Goal: Check status: Check status

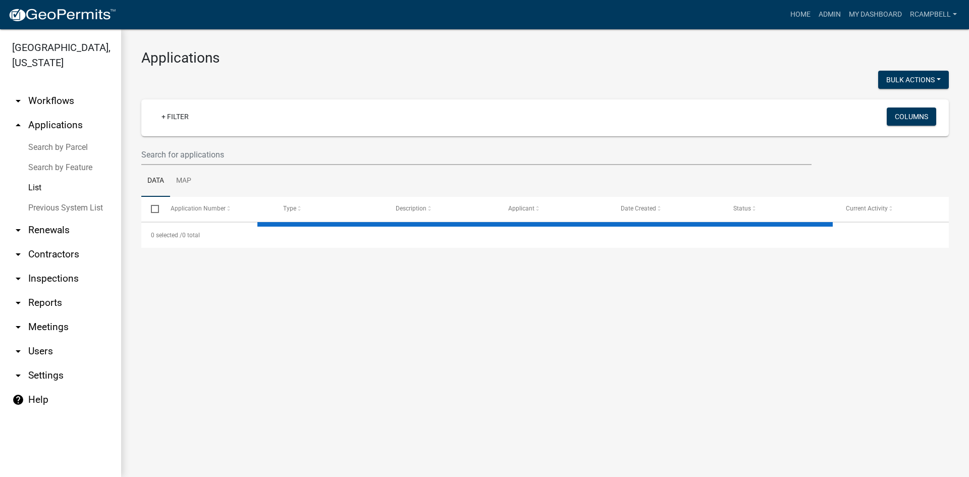
select select "3: 100"
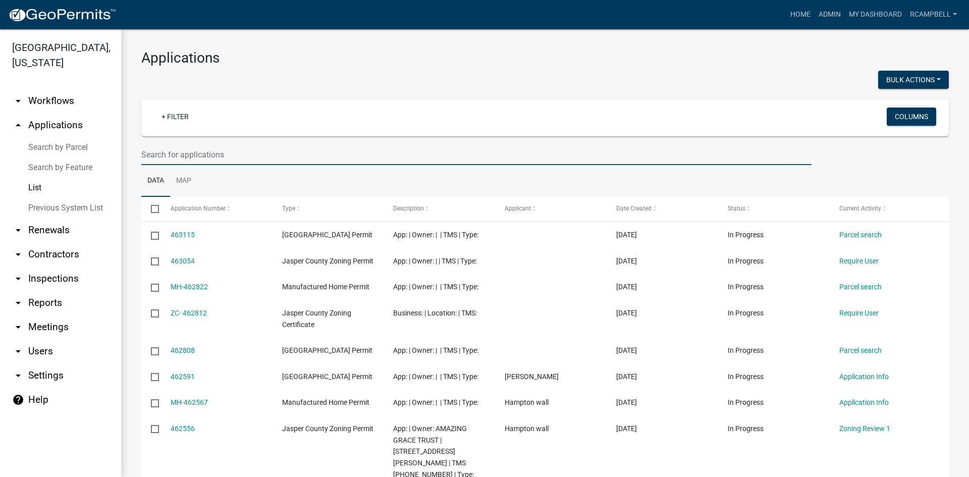
click at [167, 152] on input "text" at bounding box center [476, 154] width 670 height 21
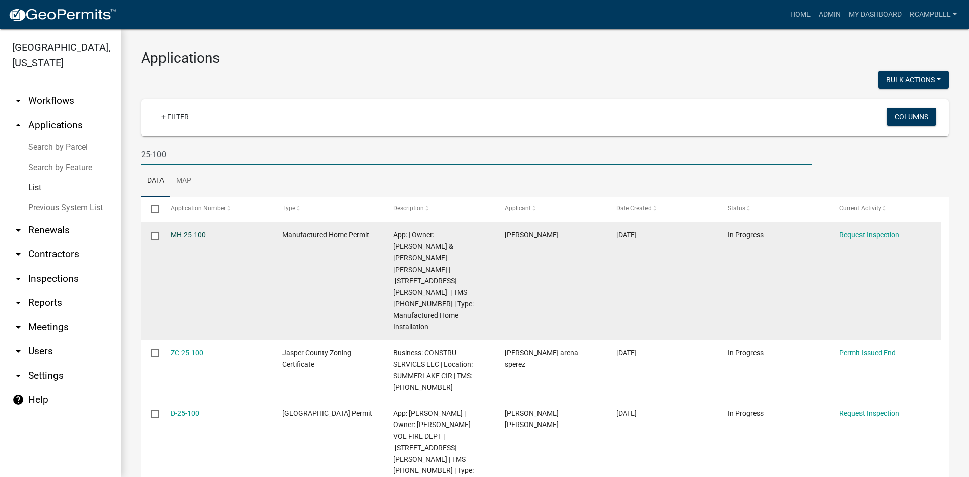
type input "25-100"
click at [194, 232] on link "MH-25-100" at bounding box center [188, 235] width 35 height 8
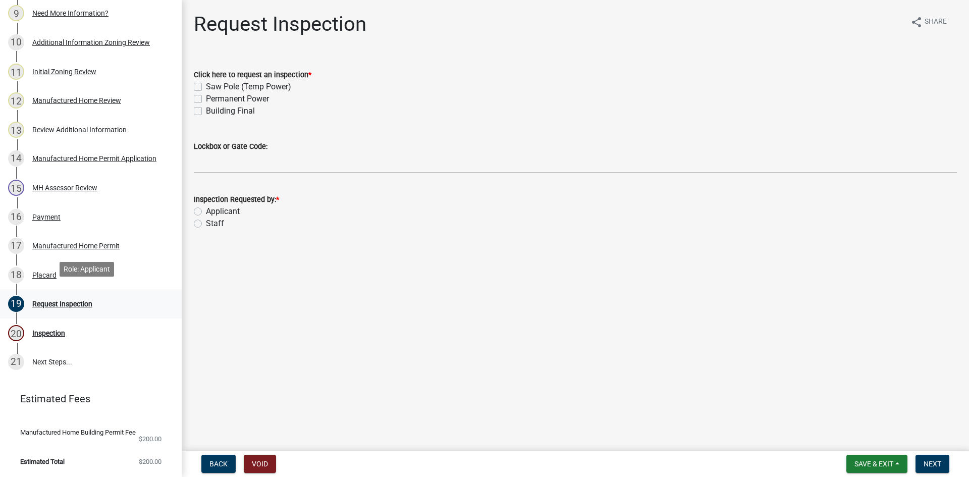
scroll to position [435, 0]
click at [50, 243] on div "17 Manufactured Home Permit" at bounding box center [86, 246] width 157 height 16
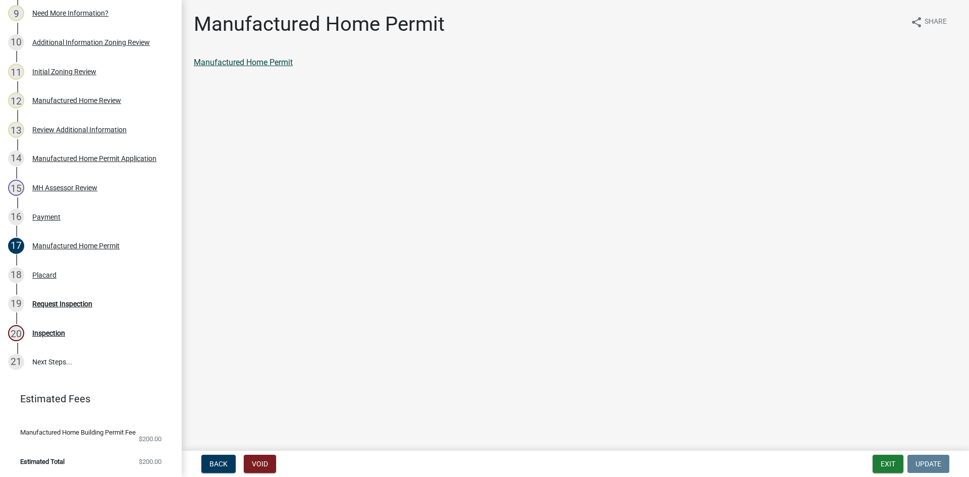
click at [237, 62] on link "Manufactured Home Permit" at bounding box center [243, 63] width 99 height 10
click at [57, 242] on div "Manufactured Home Permit" at bounding box center [75, 245] width 87 height 7
click at [242, 62] on link "Manufactured Home Permit" at bounding box center [243, 63] width 99 height 10
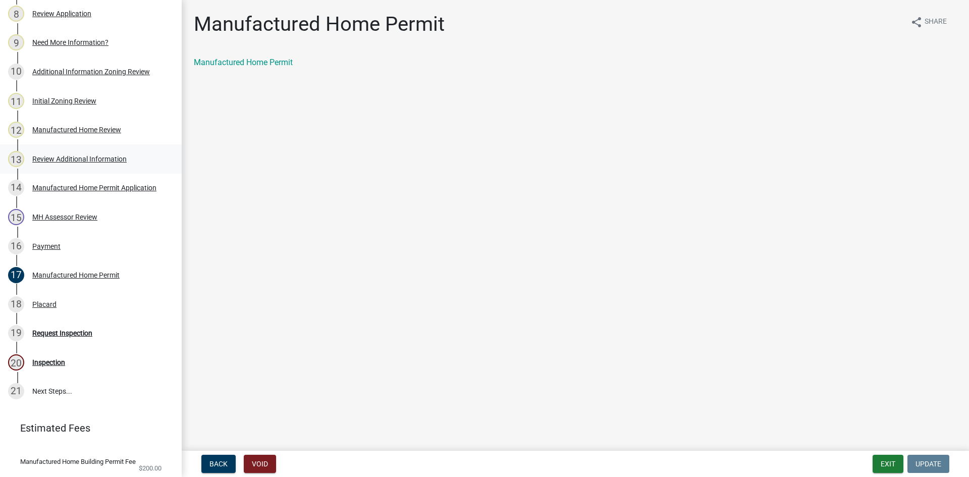
click at [68, 162] on div "Review Additional Information" at bounding box center [79, 158] width 94 height 7
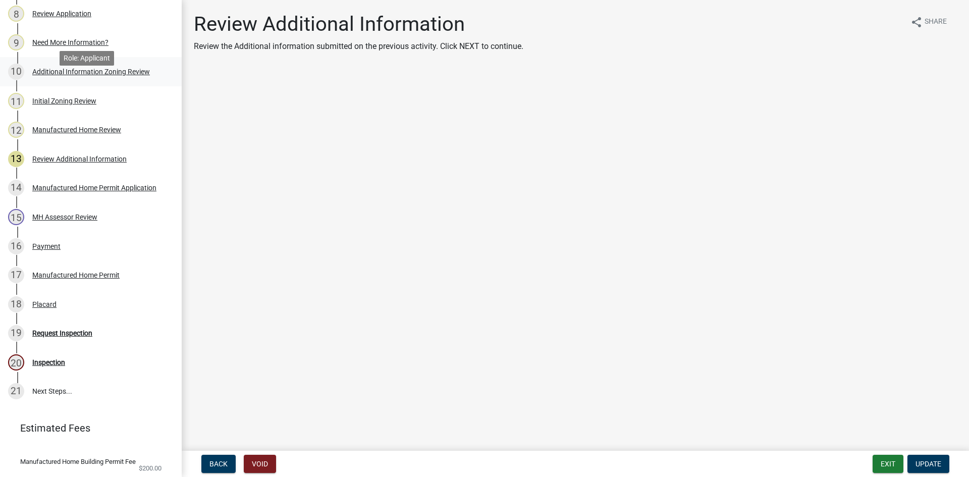
click at [96, 75] on div "Additional Information Zoning Review" at bounding box center [91, 71] width 118 height 7
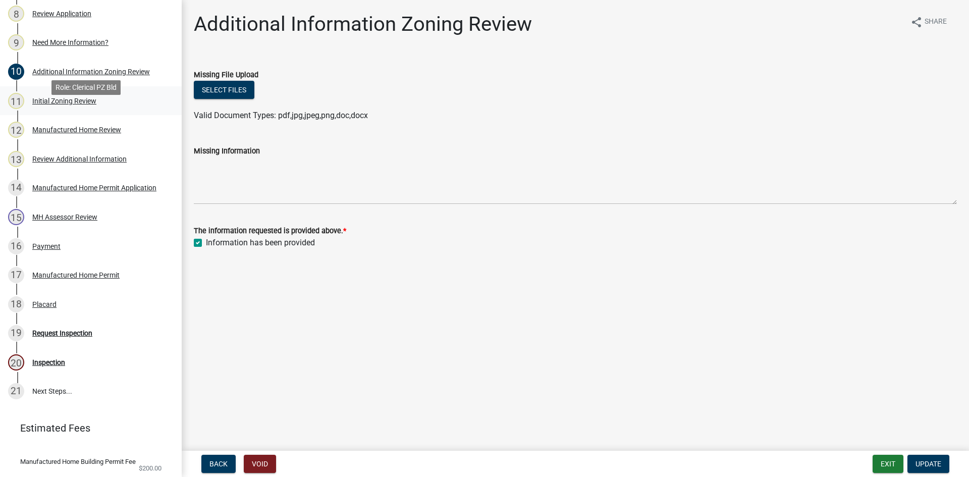
click at [83, 109] on div "11 Initial Zoning Review" at bounding box center [86, 101] width 157 height 16
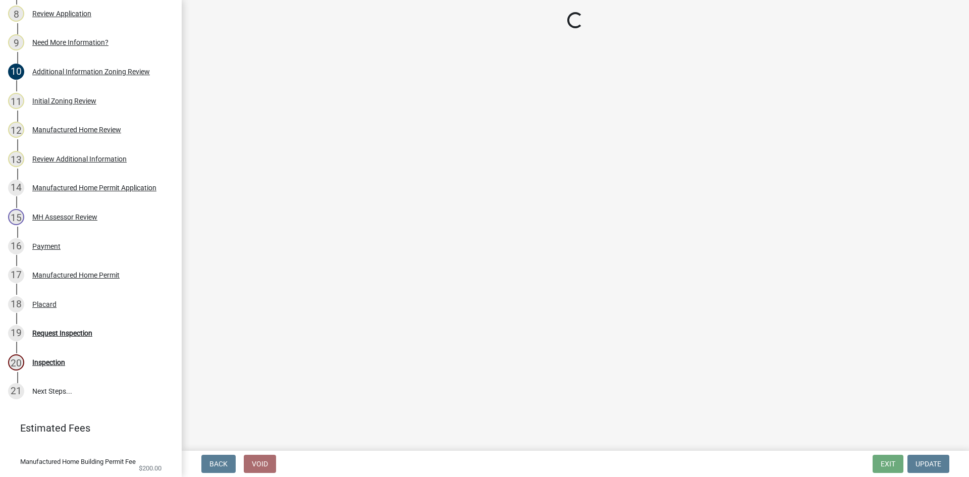
select select "28e8055b-422e-4c2e-9206-ce7b96ebb91b"
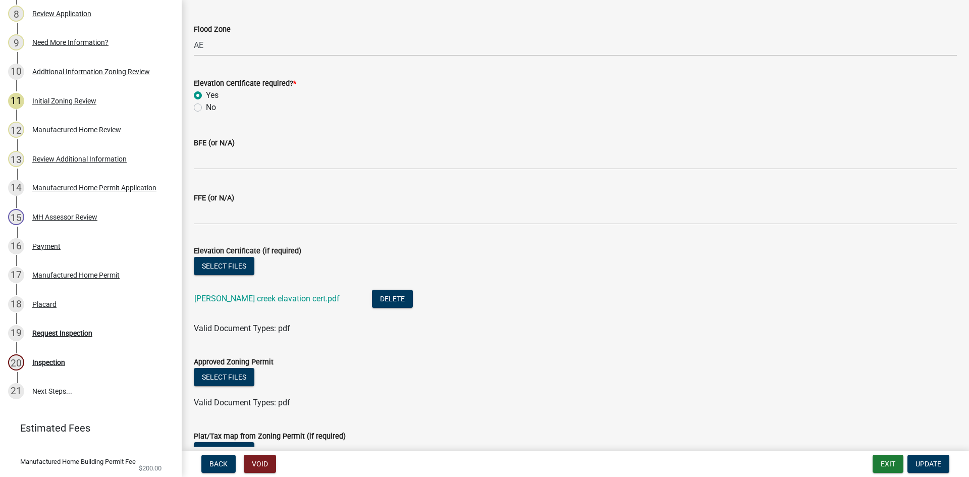
scroll to position [303, 0]
click at [233, 299] on link "[PERSON_NAME] creek elavation cert.pdf" at bounding box center [266, 298] width 145 height 10
click at [248, 299] on link "[PERSON_NAME] creek elavation cert.pdf" at bounding box center [266, 298] width 145 height 10
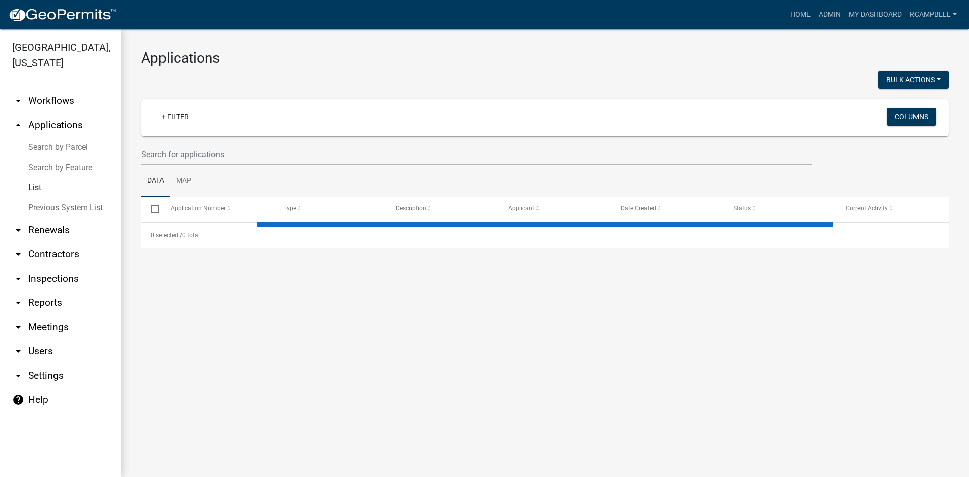
select select "3: 100"
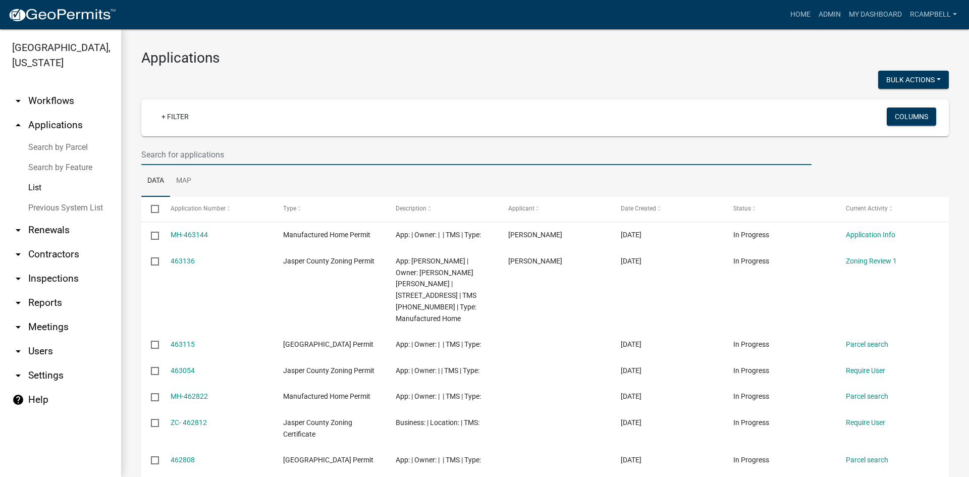
click at [180, 157] on input "text" at bounding box center [476, 154] width 670 height 21
paste input "MH-25-100"
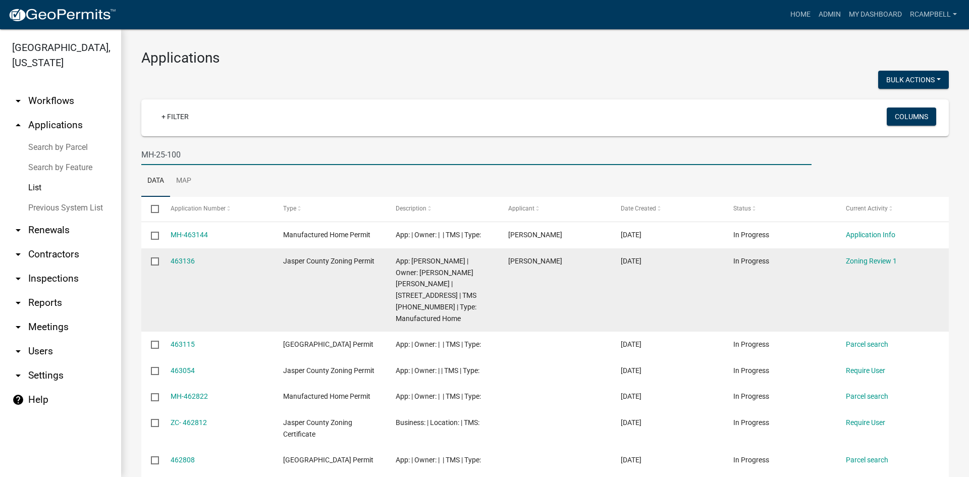
type input "MH-25-100"
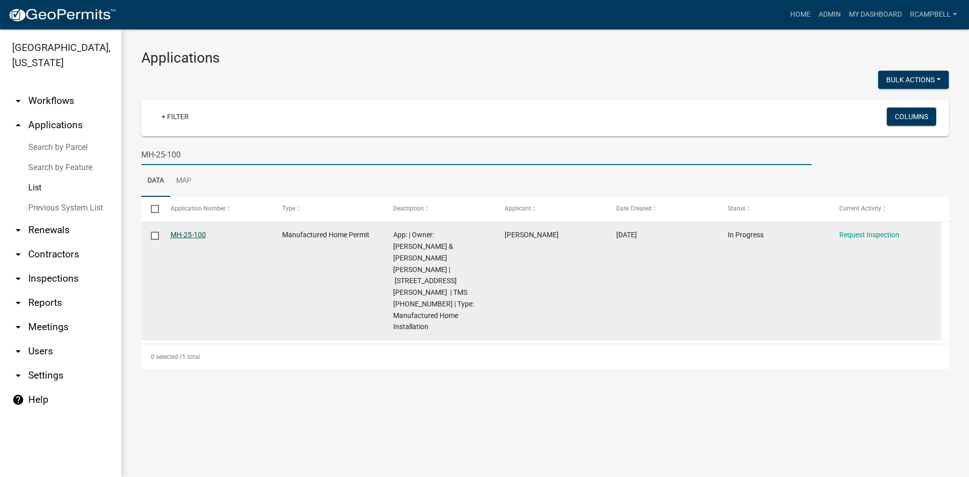
click at [191, 236] on link "MH-25-100" at bounding box center [188, 235] width 35 height 8
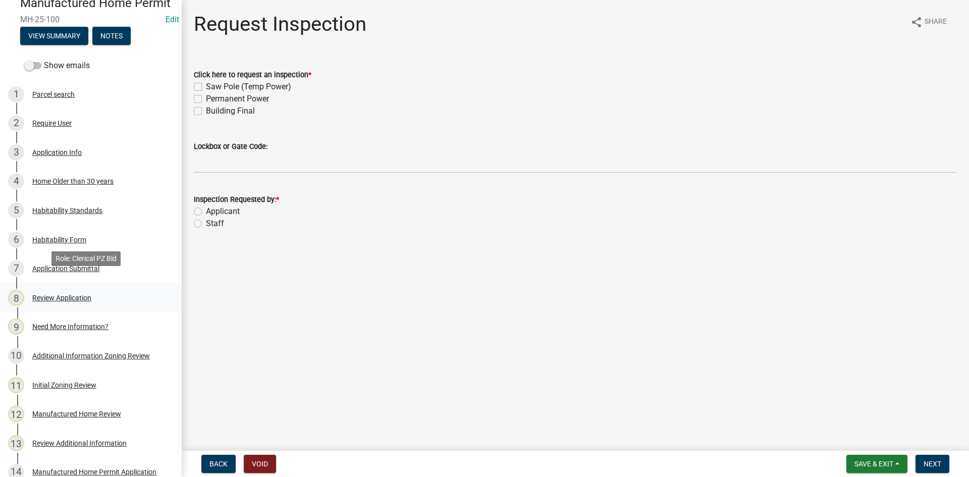
scroll to position [151, 0]
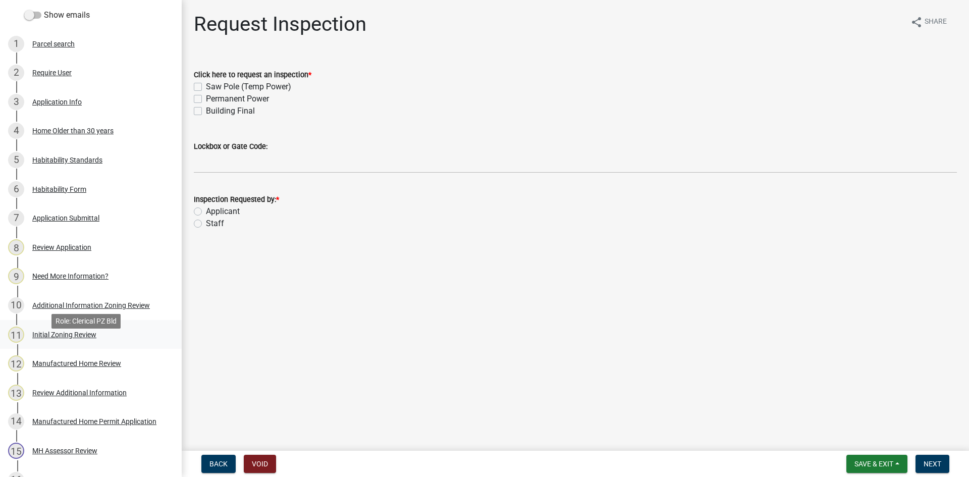
click at [57, 338] on div "Initial Zoning Review" at bounding box center [64, 334] width 64 height 7
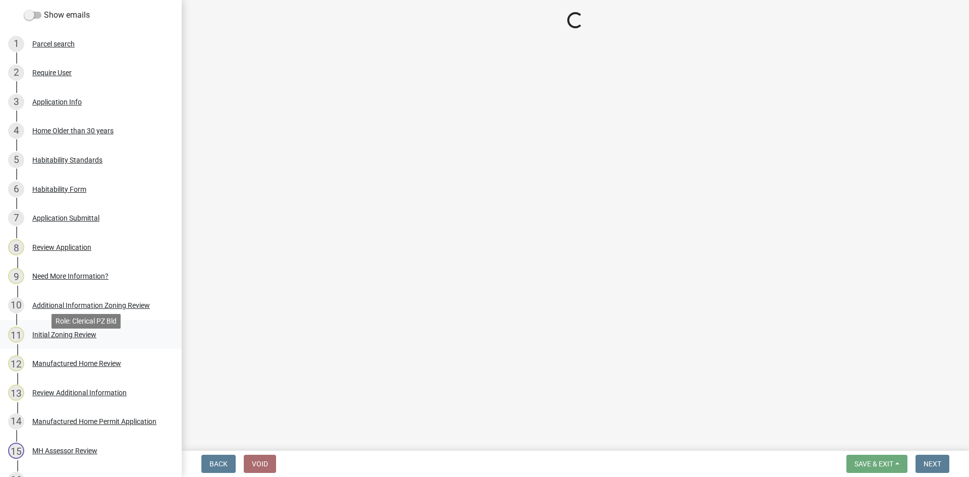
select select "28e8055b-422e-4c2e-9206-ce7b96ebb91b"
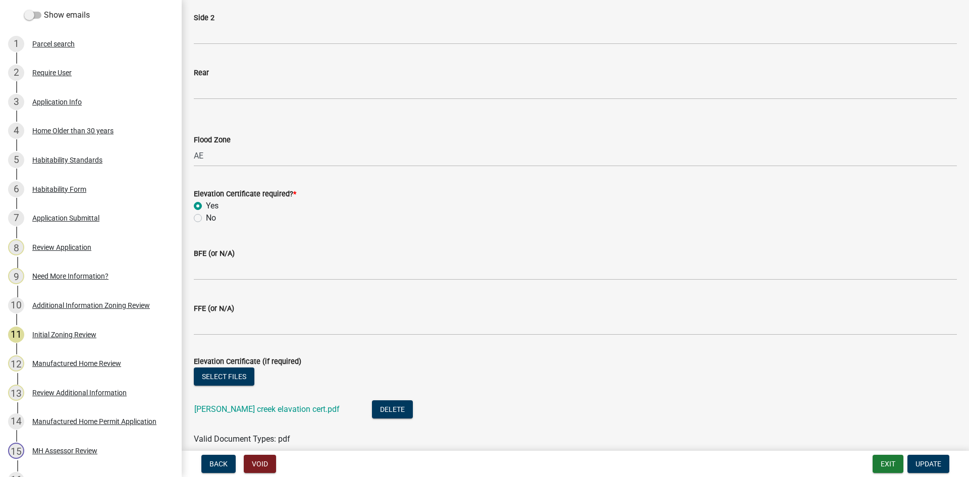
scroll to position [202, 0]
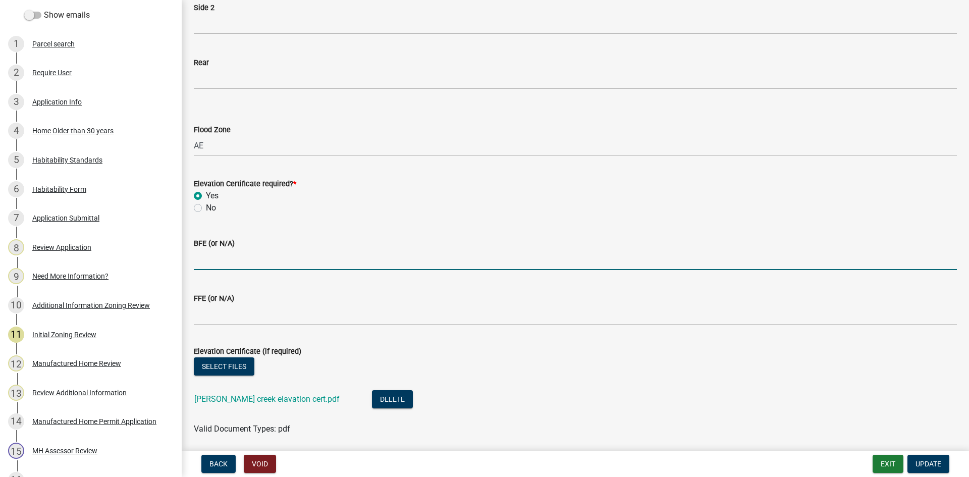
click at [211, 257] on input "BFE (or N/A)" at bounding box center [575, 259] width 763 height 21
type input "10"
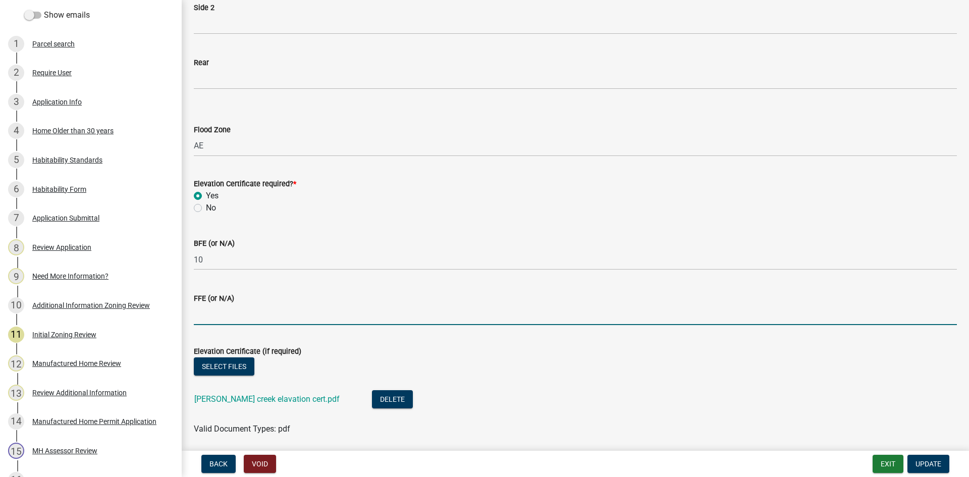
click at [213, 315] on input "FFE (or N/A)" at bounding box center [575, 314] width 763 height 21
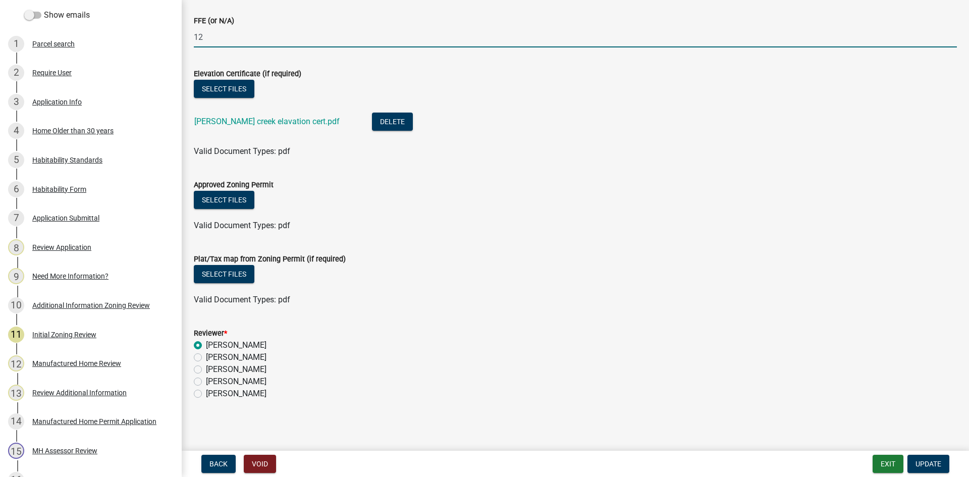
scroll to position [481, 0]
type input "12"
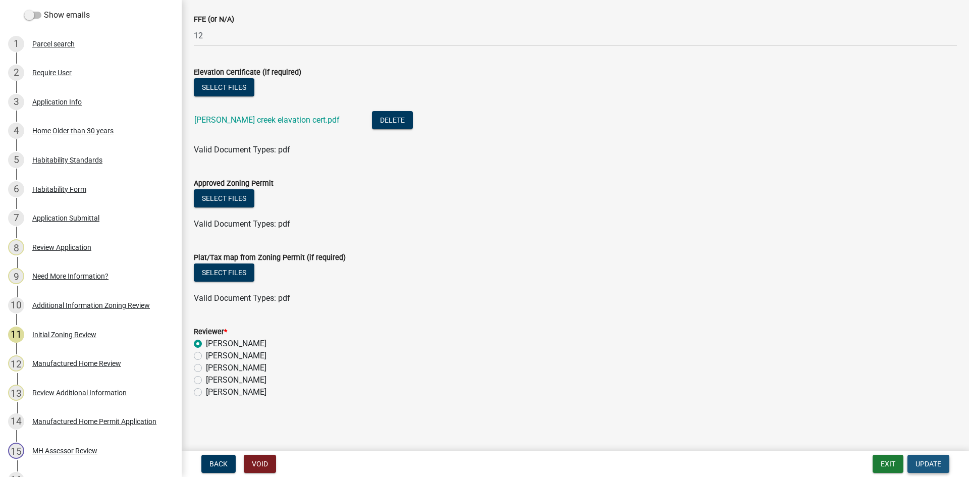
click at [936, 464] on span "Update" at bounding box center [928, 464] width 26 height 8
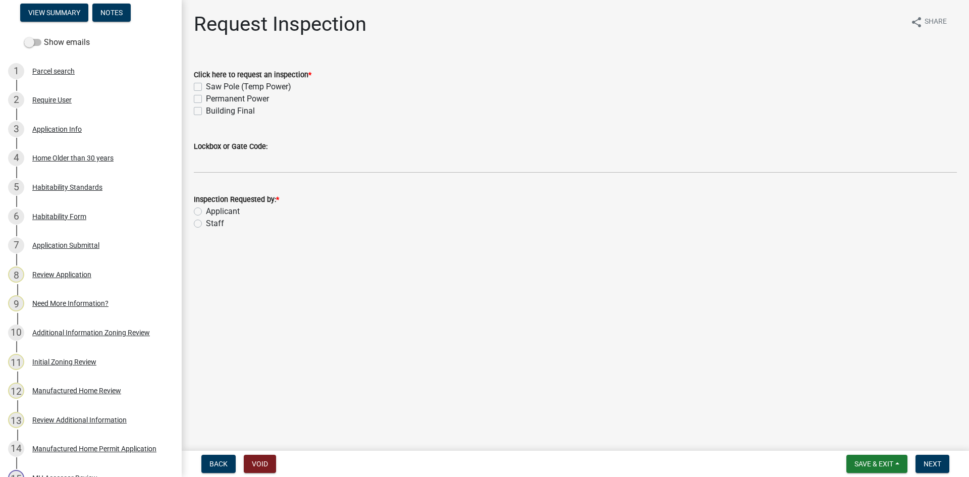
scroll to position [0, 0]
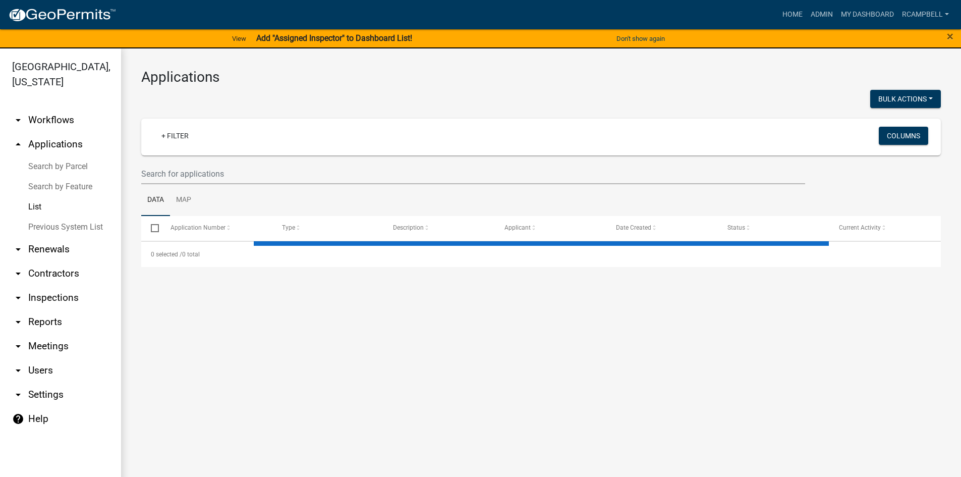
select select "3: 100"
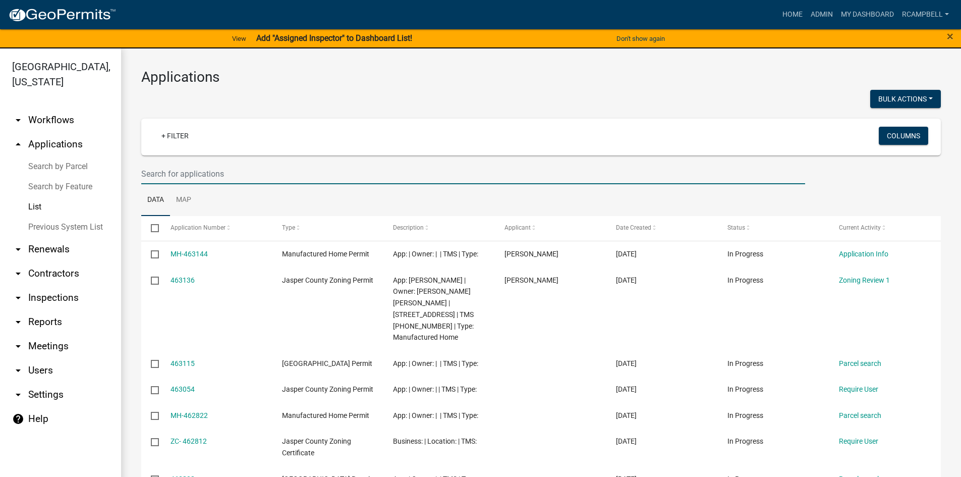
click at [167, 170] on input "text" at bounding box center [473, 173] width 664 height 21
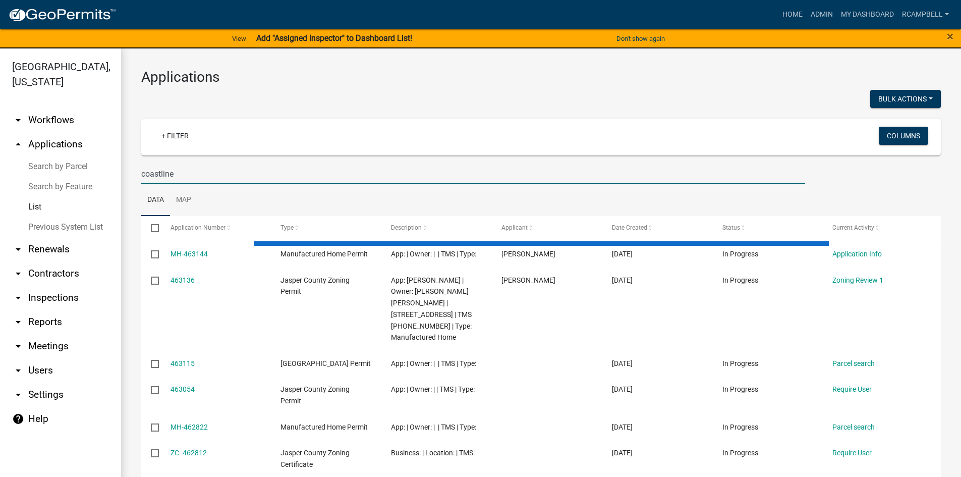
type input "coastline"
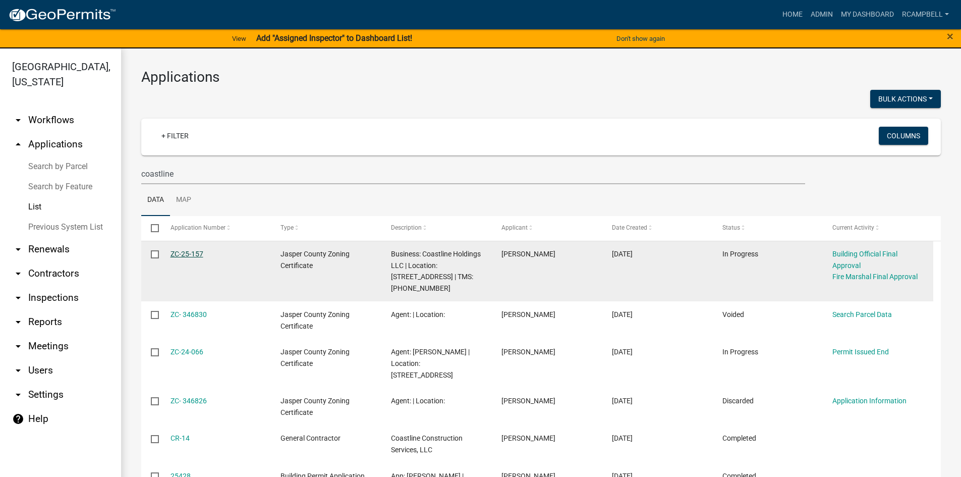
click at [185, 255] on link "ZC-25-157" at bounding box center [187, 254] width 33 height 8
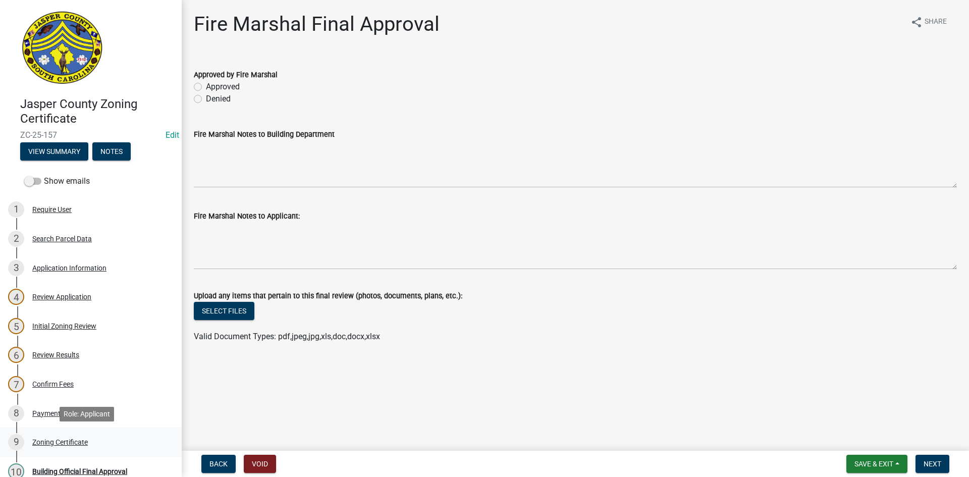
click at [59, 436] on div "9 Zoning Certificate" at bounding box center [86, 442] width 157 height 16
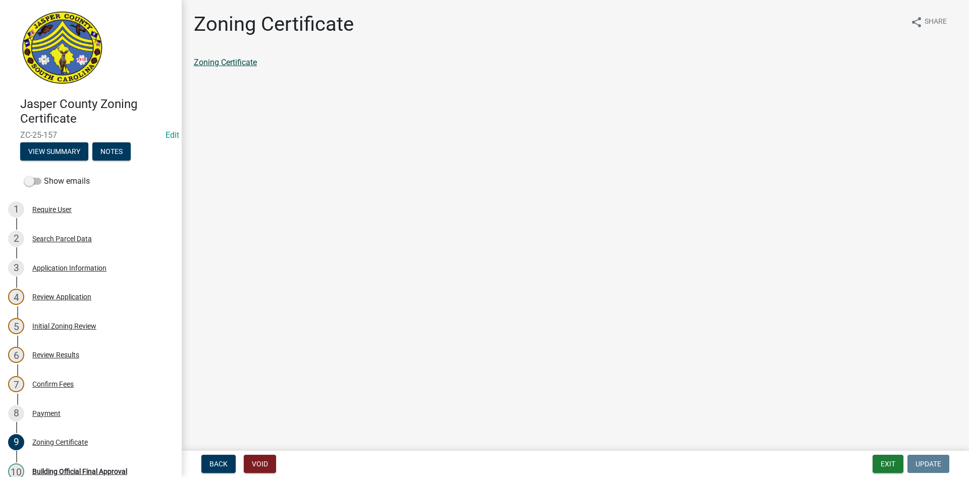
click at [243, 64] on link "Zoning Certificate" at bounding box center [225, 63] width 63 height 10
